Goal: Task Accomplishment & Management: Manage account settings

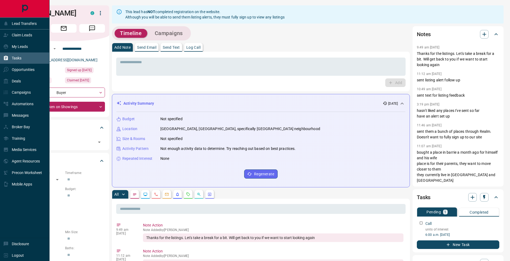
click at [4, 55] on icon at bounding box center [5, 57] width 5 height 5
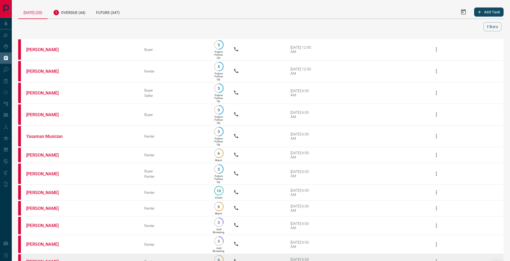
scroll to position [187, 0]
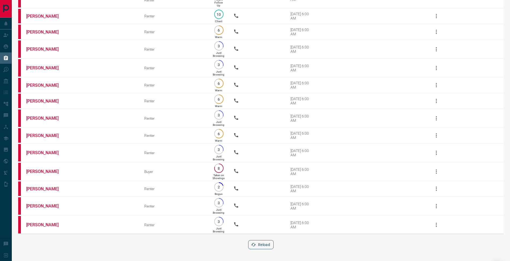
click at [267, 243] on button "Reload" at bounding box center [260, 244] width 25 height 9
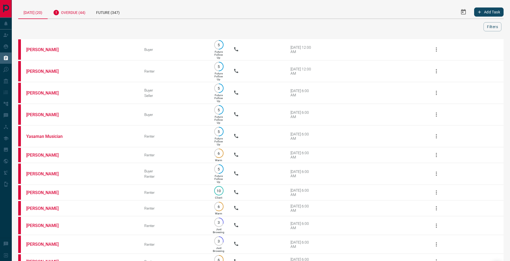
click at [80, 16] on div "Overdue (44)" at bounding box center [69, 11] width 43 height 13
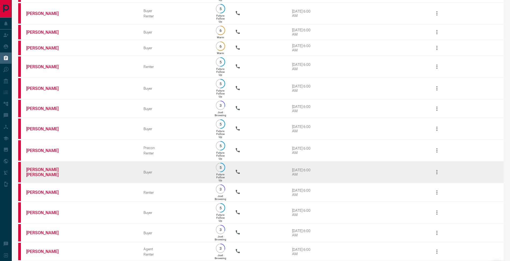
scroll to position [204, 0]
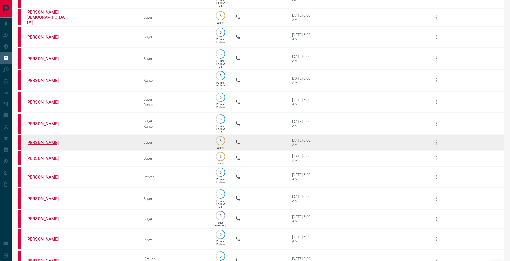
click at [46, 145] on link "[PERSON_NAME]" at bounding box center [46, 142] width 40 height 5
